Goal: Transaction & Acquisition: Purchase product/service

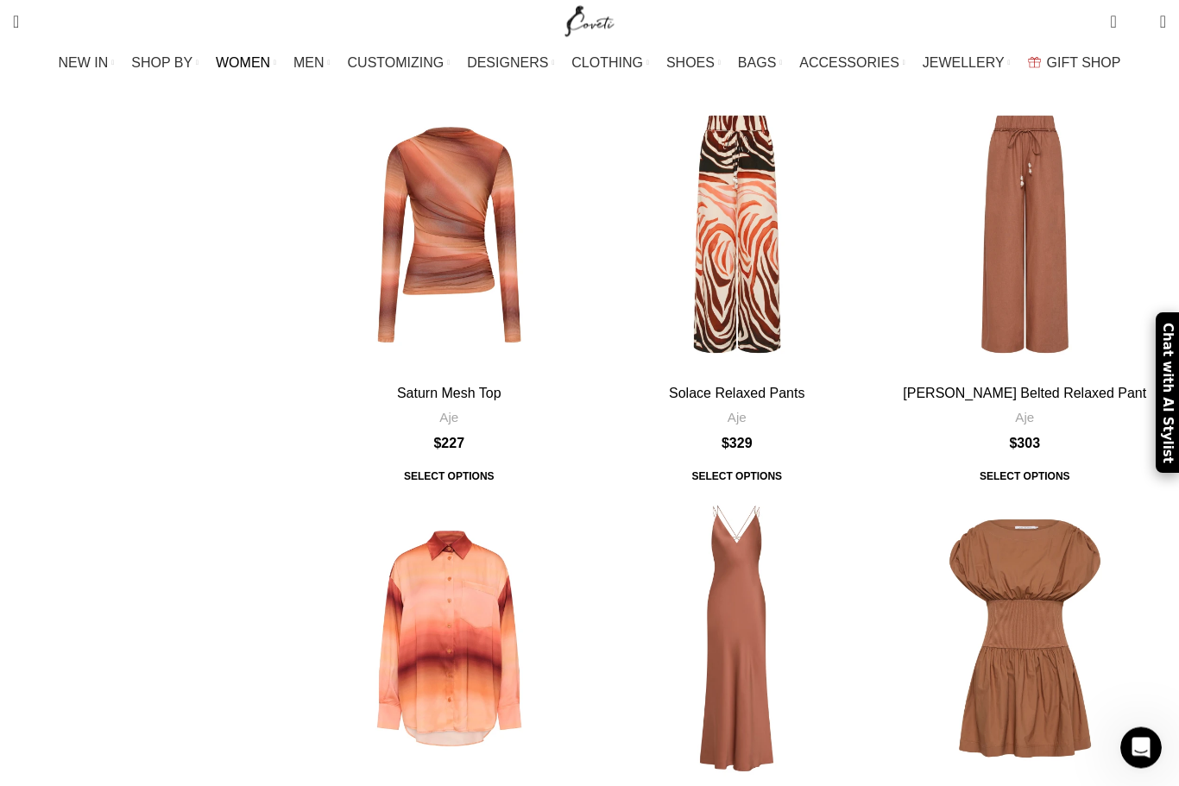
scroll to position [4546, 0]
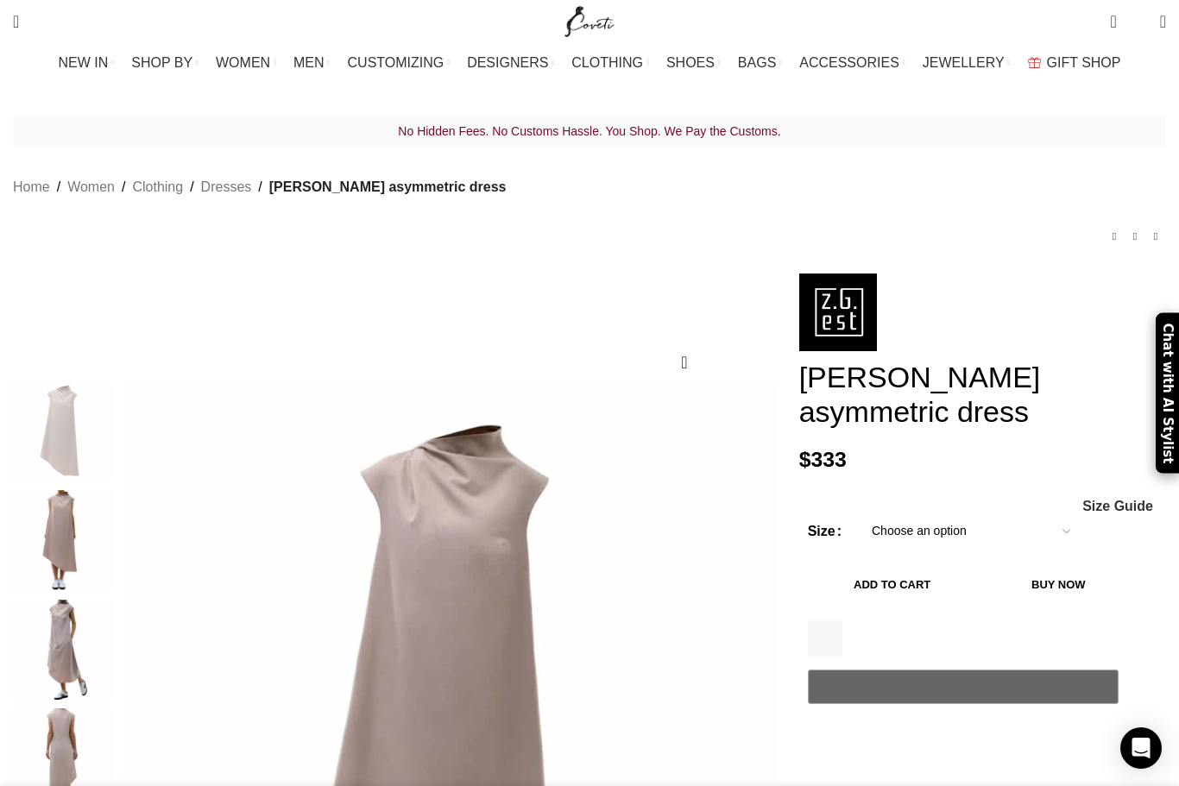
scroll to position [0, 182]
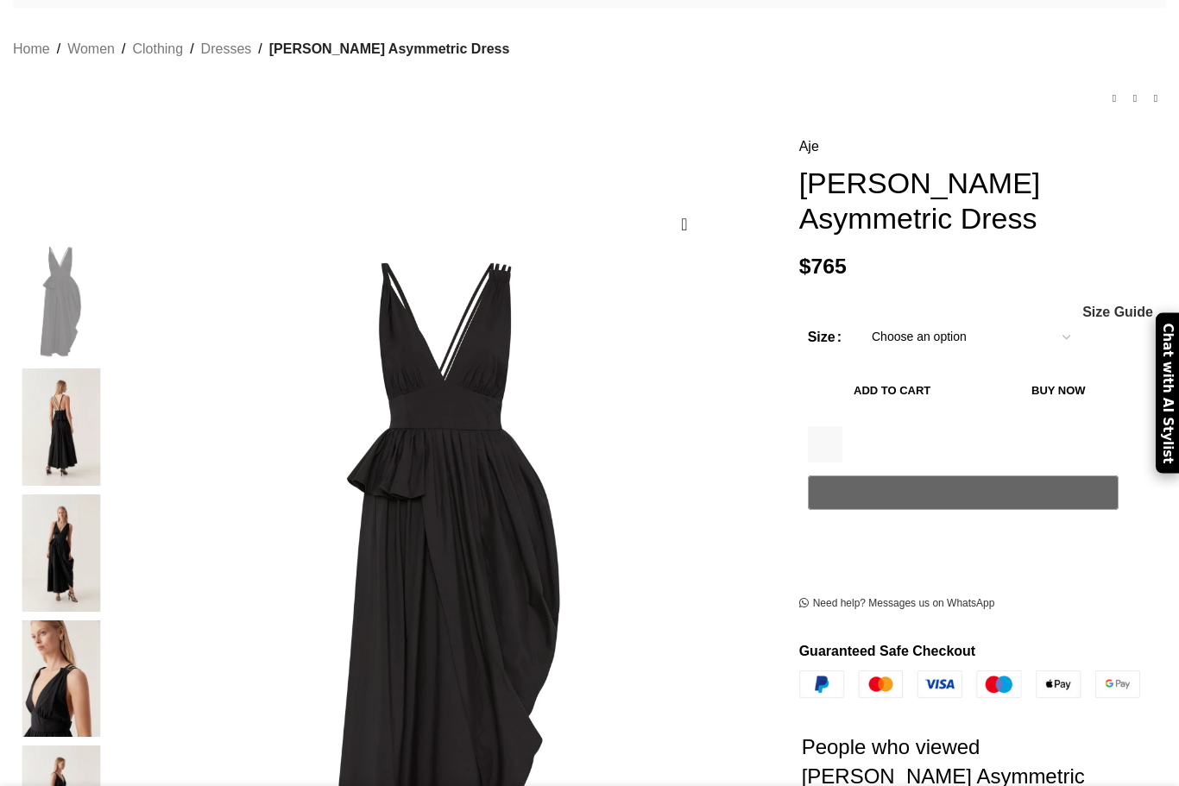
scroll to position [139, 0]
click at [114, 389] on img at bounding box center [61, 426] width 105 height 117
click at [114, 498] on img at bounding box center [61, 552] width 105 height 117
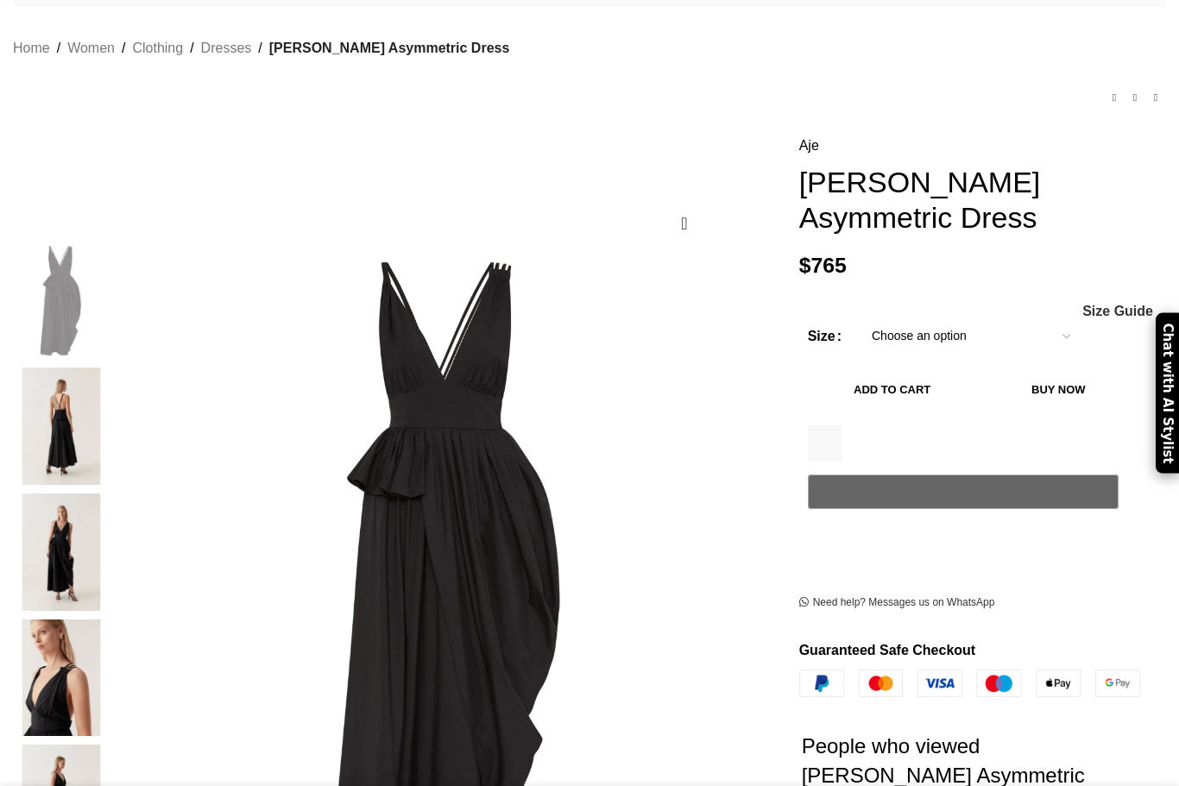
click at [113, 620] on img at bounding box center [61, 678] width 105 height 117
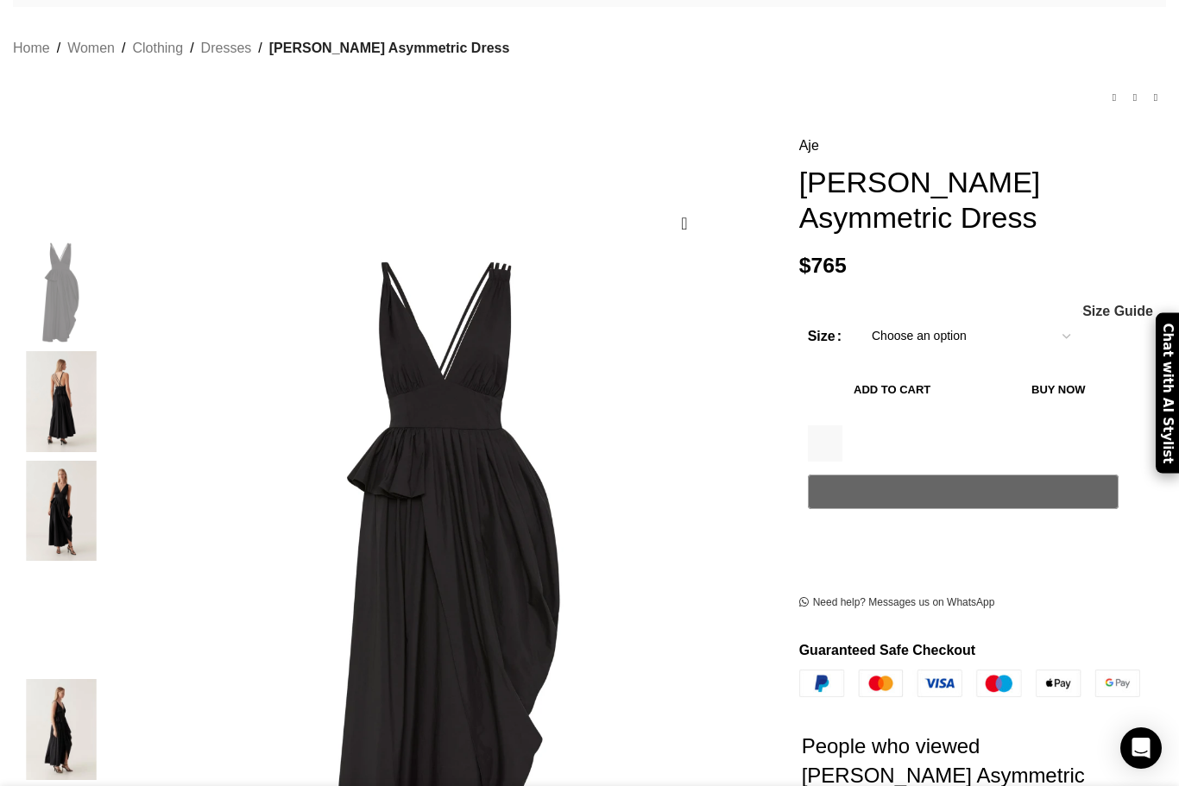
click at [114, 498] on img "3 / 6" at bounding box center [61, 511] width 105 height 101
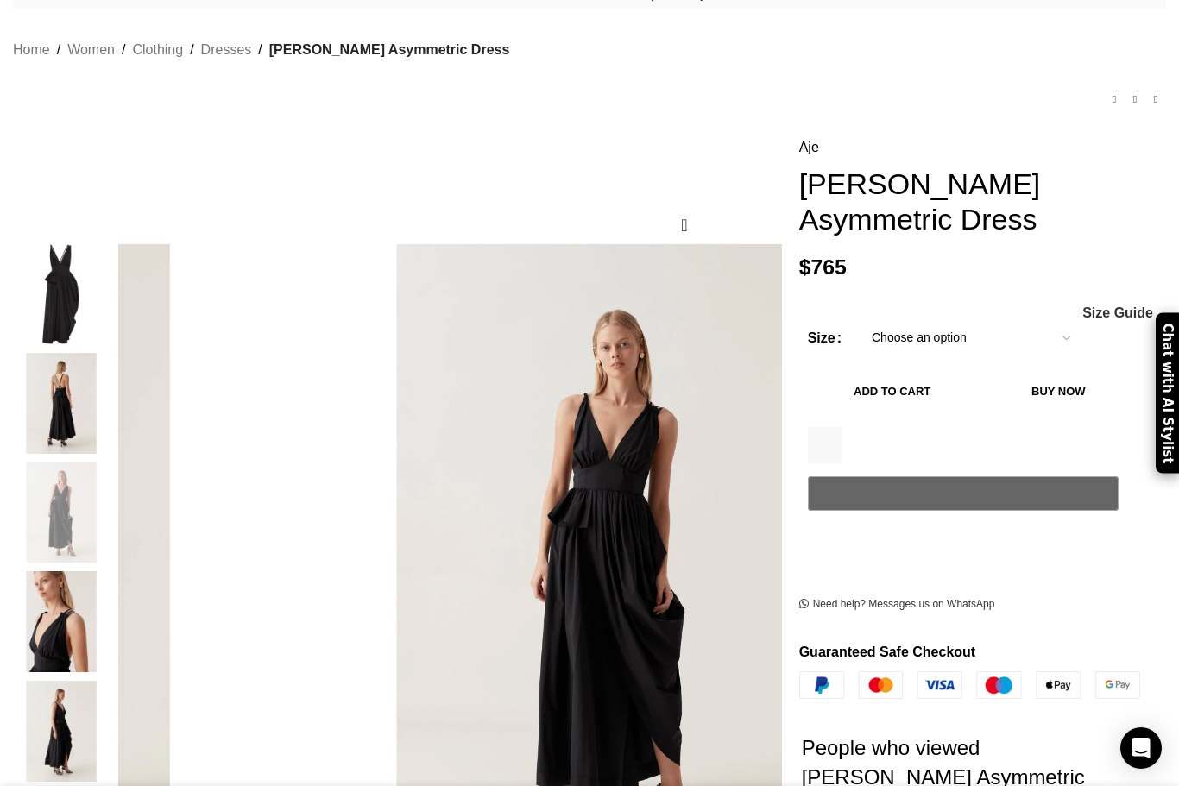
click at [81, 539] on img "3 / 6" at bounding box center [61, 513] width 105 height 101
click at [110, 726] on img "5 / 6" at bounding box center [61, 731] width 105 height 101
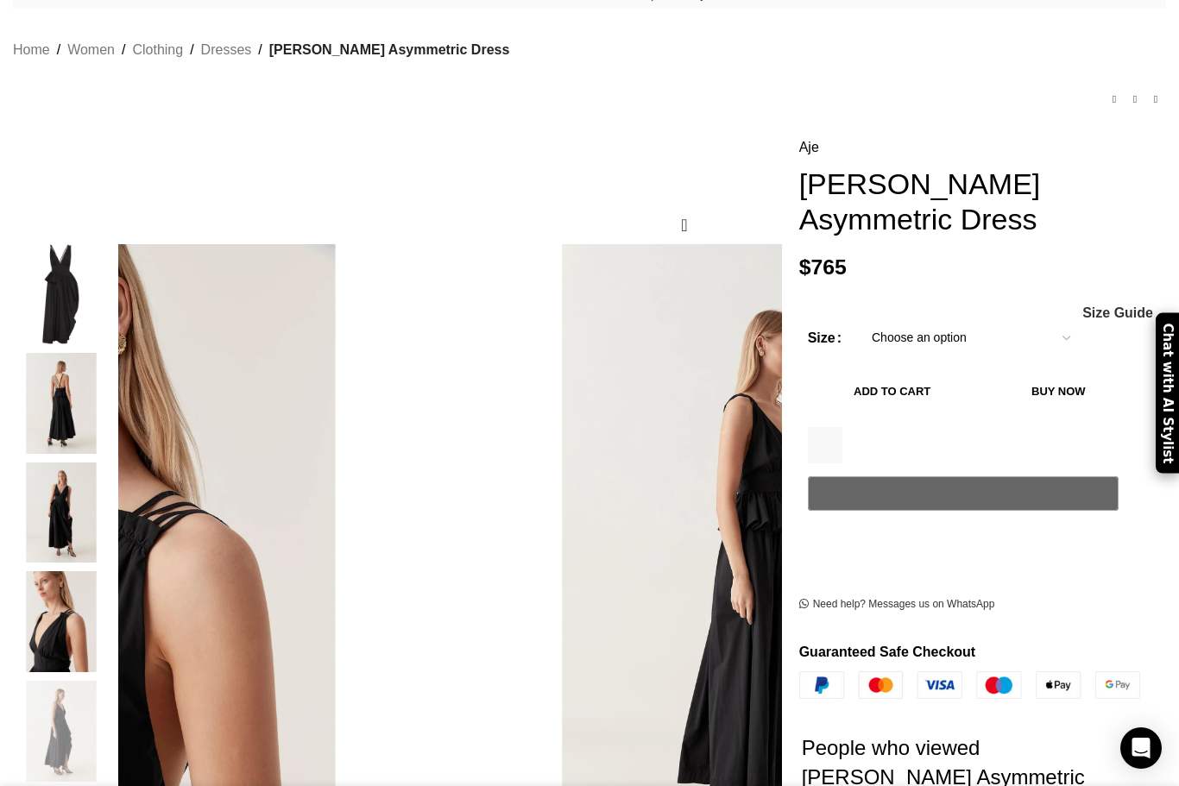
click at [114, 390] on img "2 / 6" at bounding box center [61, 403] width 105 height 101
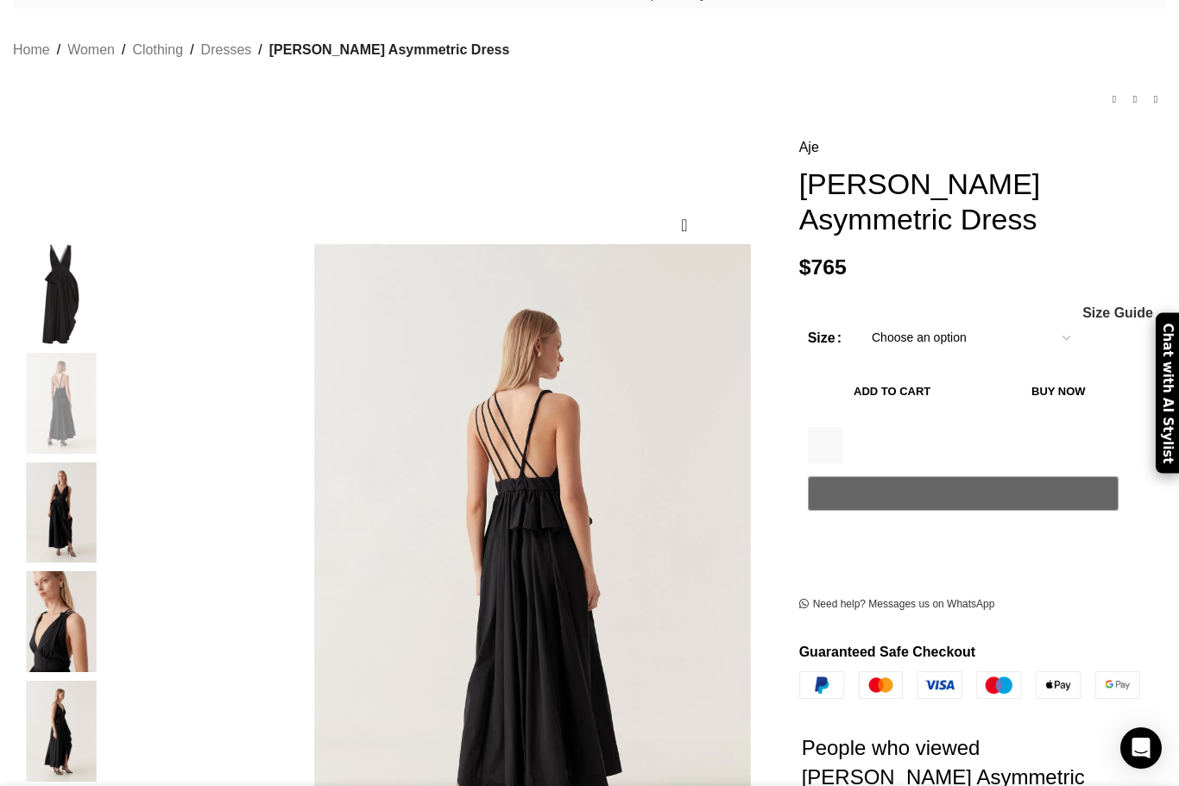
scroll to position [0, 909]
click at [1039, 320] on select "Choose an option 4UK 6UK 8 UK 10 UK 12 UK 14 UK 16 UK" at bounding box center [971, 338] width 224 height 36
click at [1066, 320] on td "Choose an option 4UK 6UK 8 UK 10 UK 12 UK 14 UK 16 UK Clear" at bounding box center [995, 338] width 273 height 36
click at [1082, 306] on span "Size Guide" at bounding box center [1117, 313] width 71 height 14
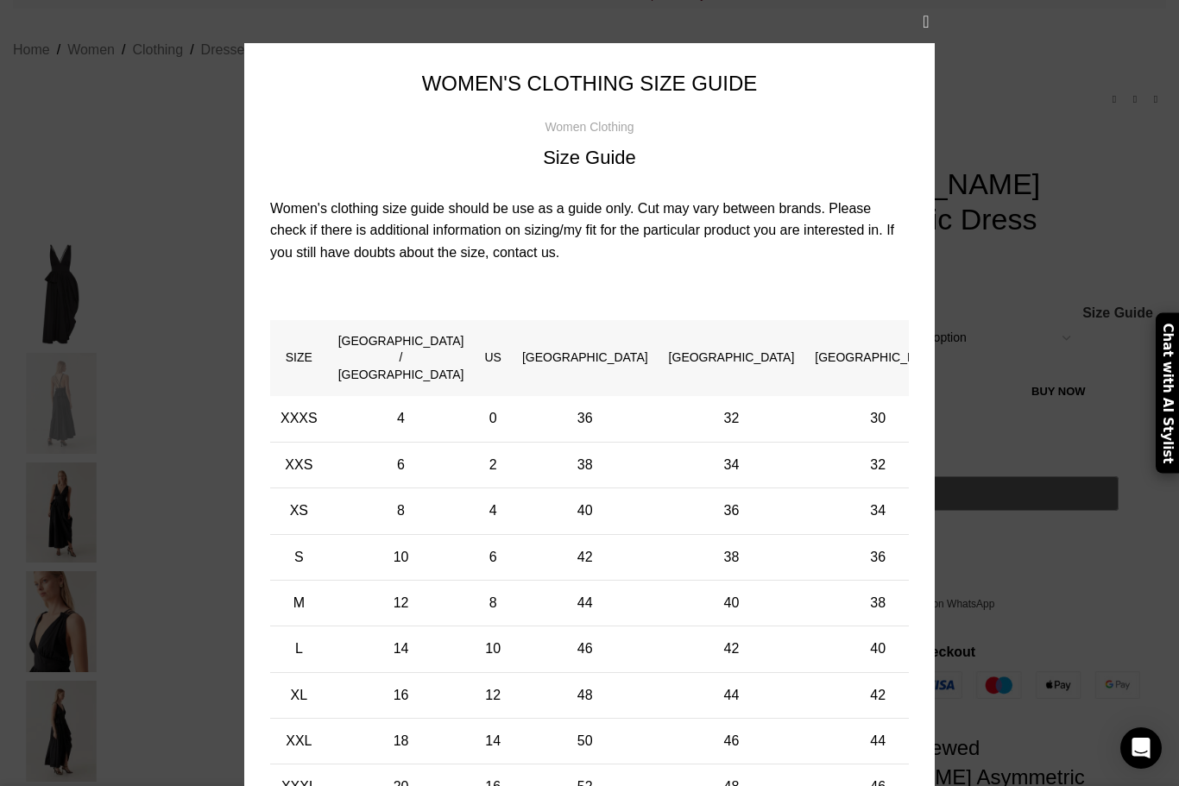
scroll to position [0, 1636]
click at [936, 43] on button "×" at bounding box center [926, 21] width 43 height 43
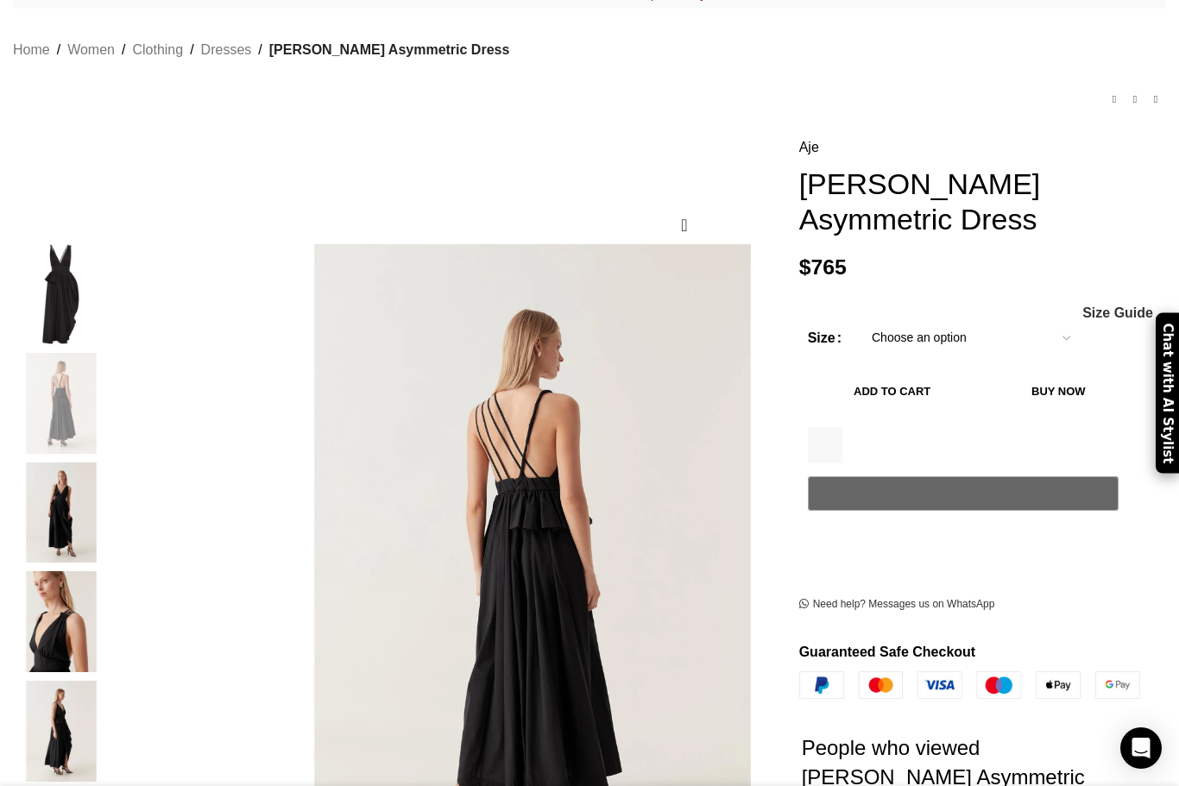
click at [1049, 320] on select "Choose an option 4UK 6UK 8 UK 10 UK 12 UK 14 UK 16 UK" at bounding box center [971, 338] width 224 height 36
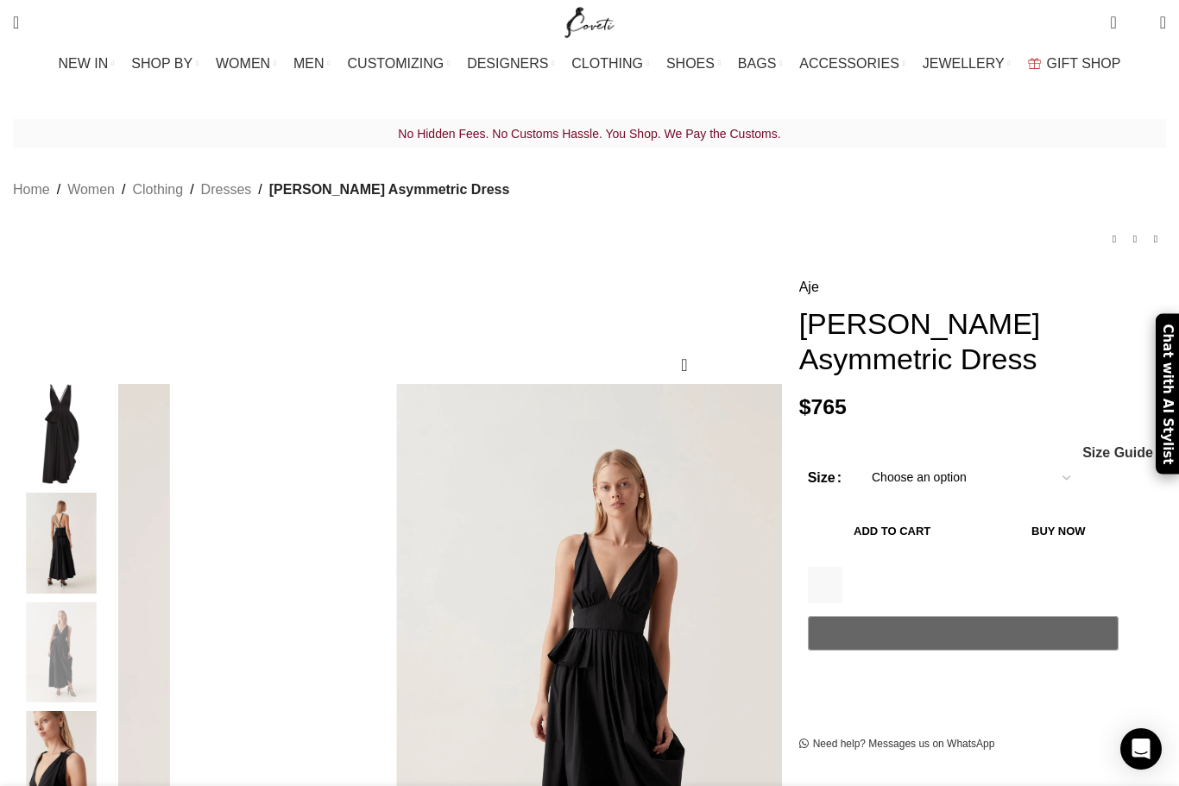
scroll to position [0, 1688]
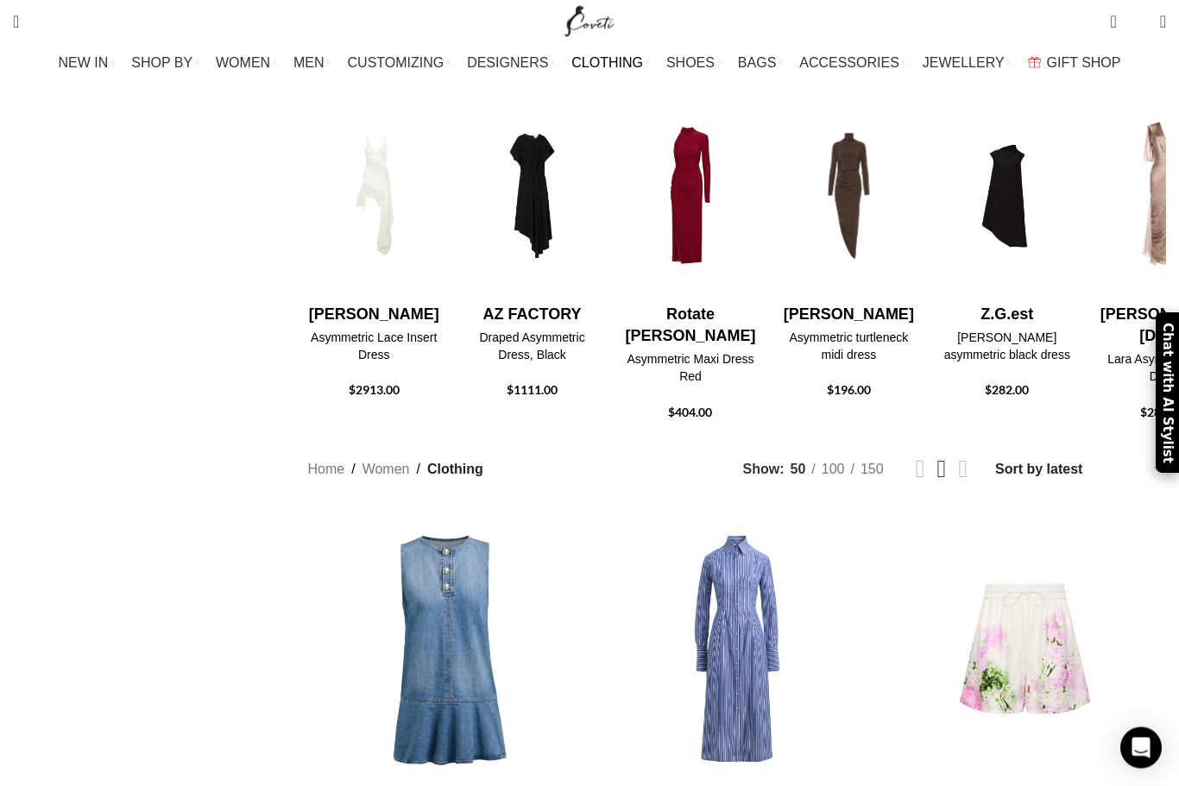
scroll to position [497, 0]
